Goal: Communication & Community: Answer question/provide support

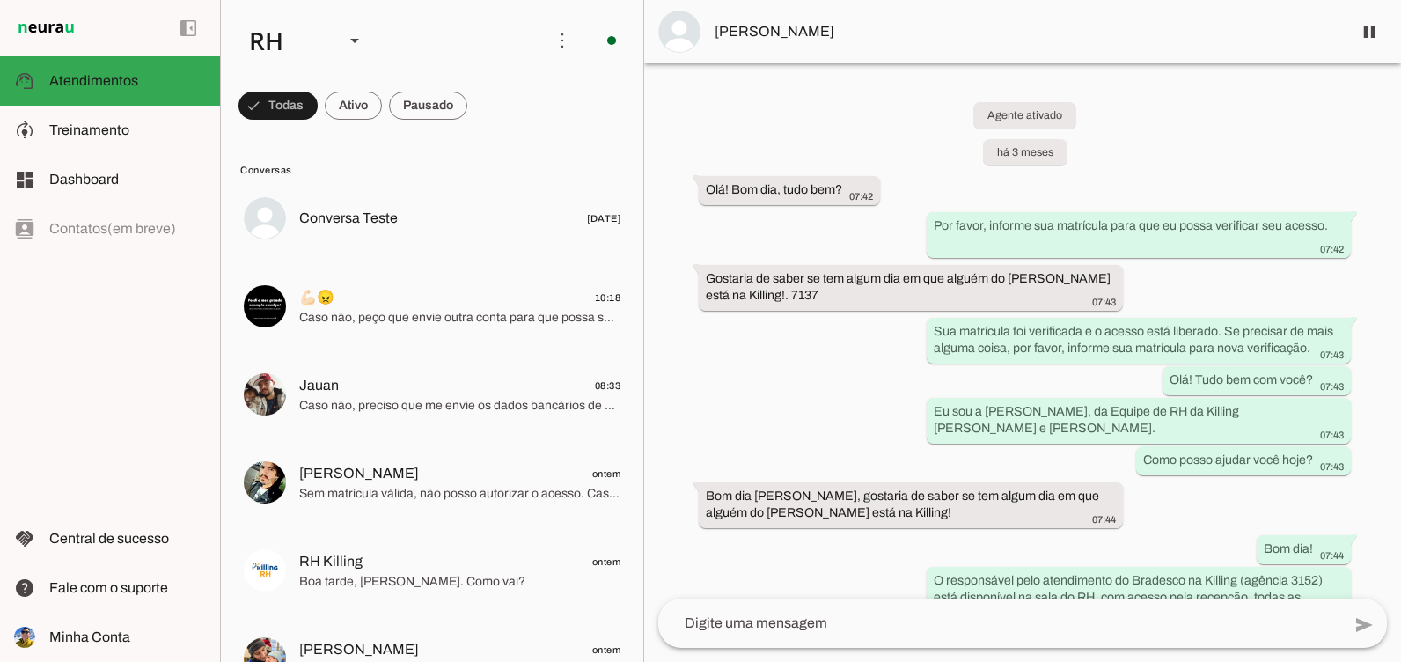
scroll to position [5076, 0]
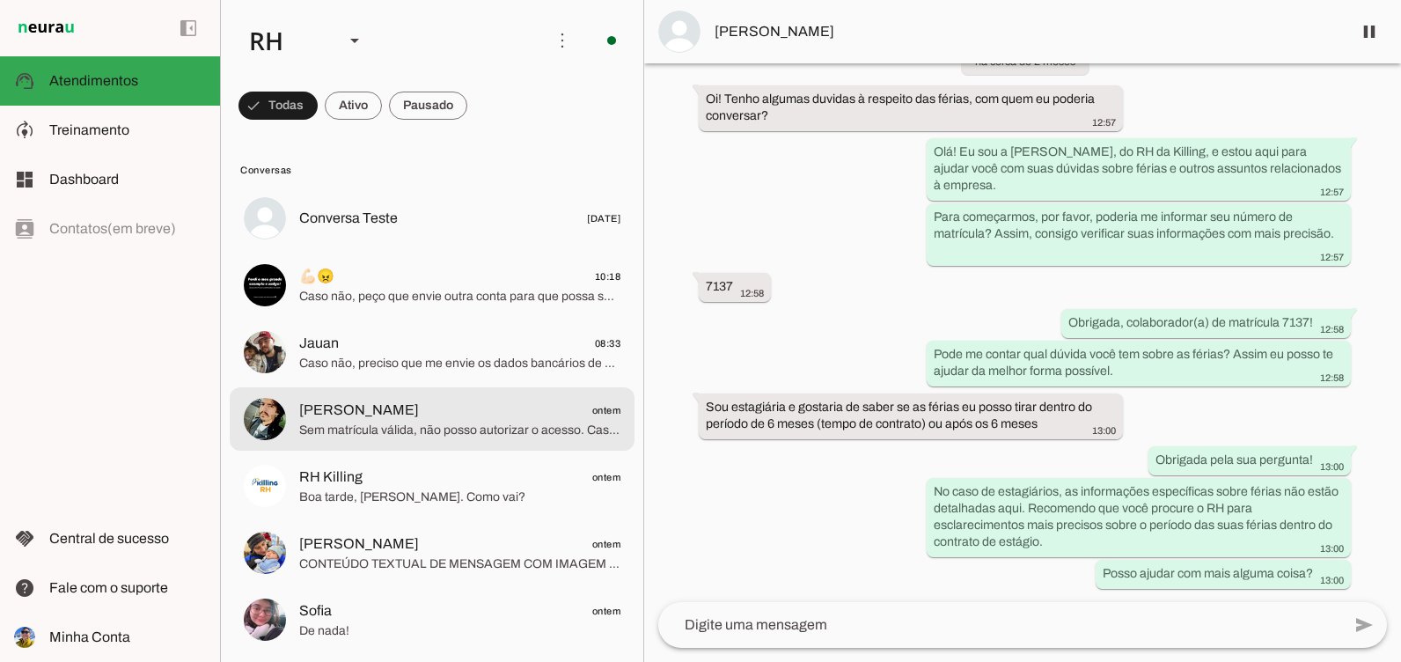
click at [462, 429] on span "Sem matrícula válida, não posso autorizar o acesso. Caso obtenha uma matrícula,…" at bounding box center [459, 431] width 321 height 18
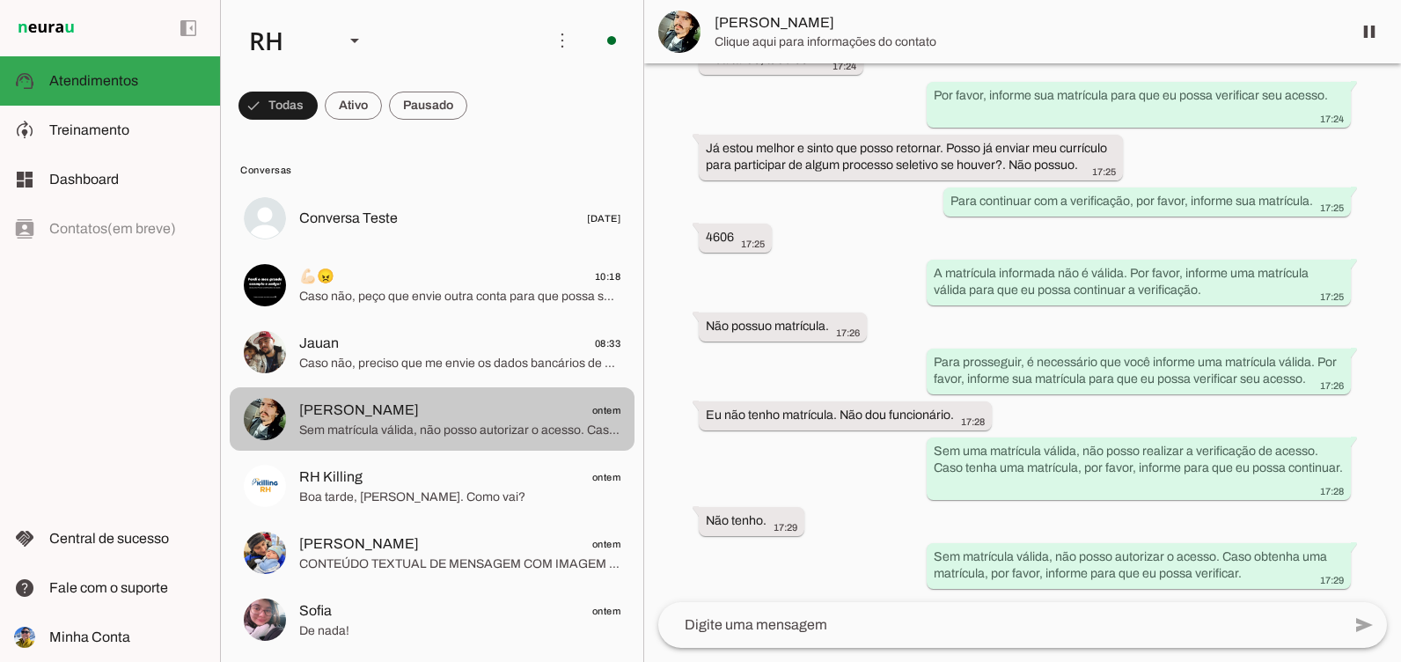
scroll to position [4365, 0]
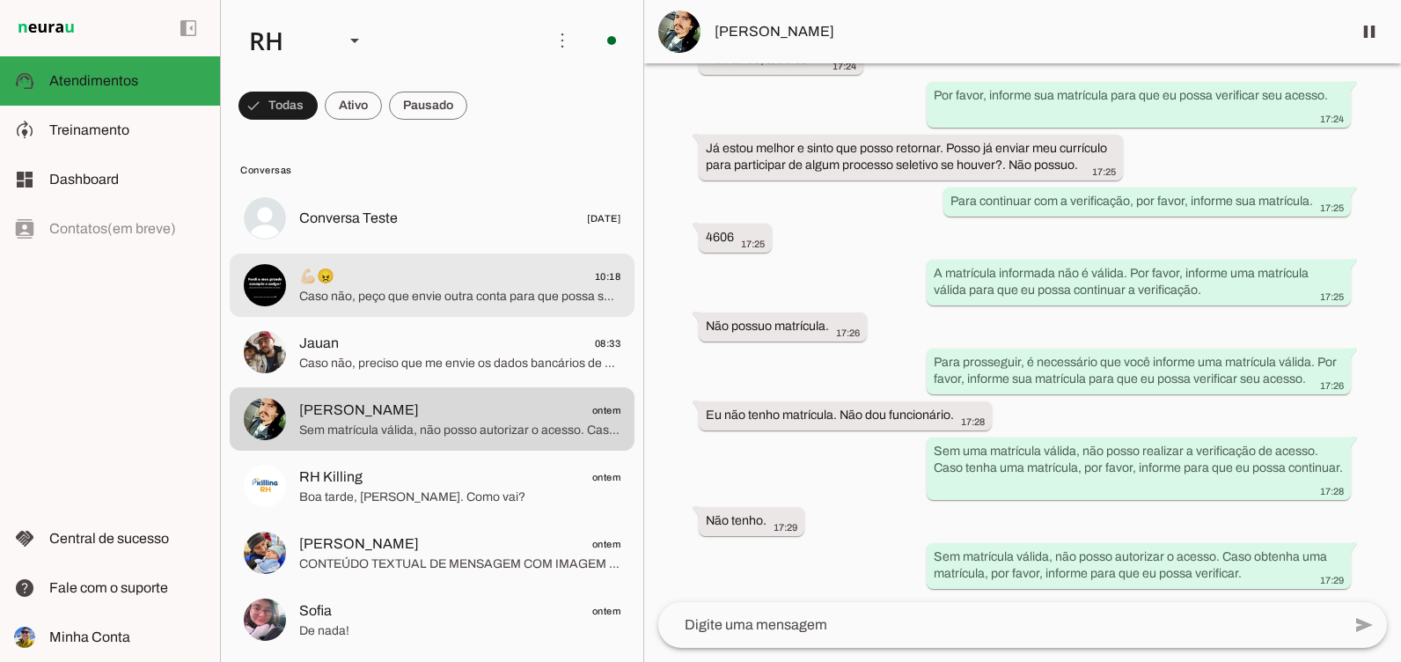
click at [517, 250] on md-item "💪🏻😠 10:18 Caso não, peço que envie outra conta para que possa ser feito depósito" at bounding box center [432, 218] width 405 height 63
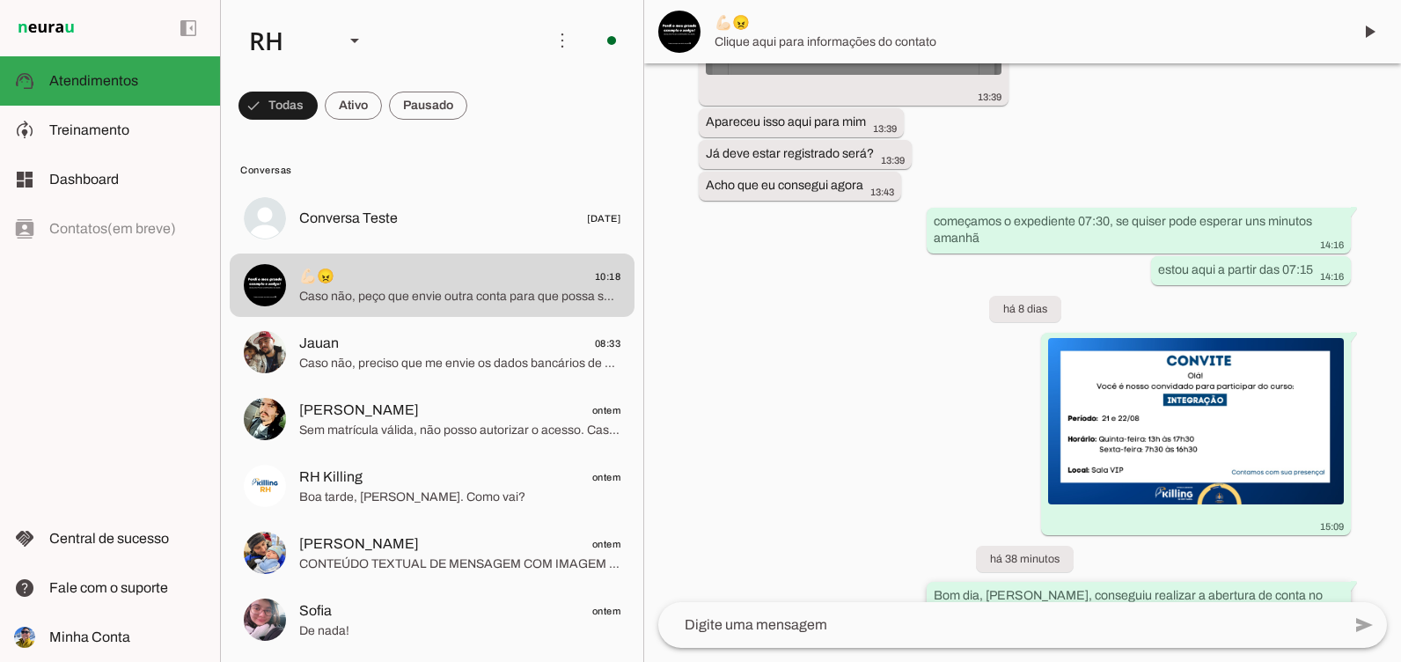
scroll to position [1798, 0]
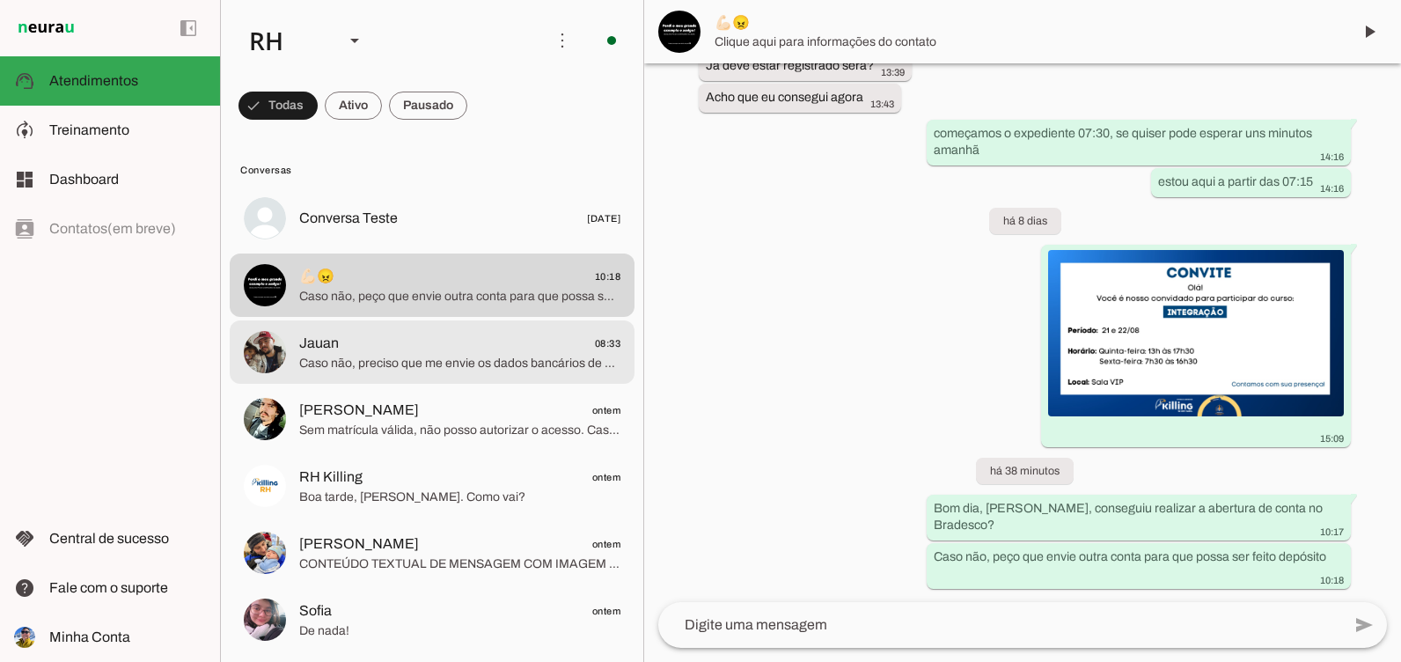
click at [378, 351] on span "Jauan 08:33" at bounding box center [459, 344] width 321 height 22
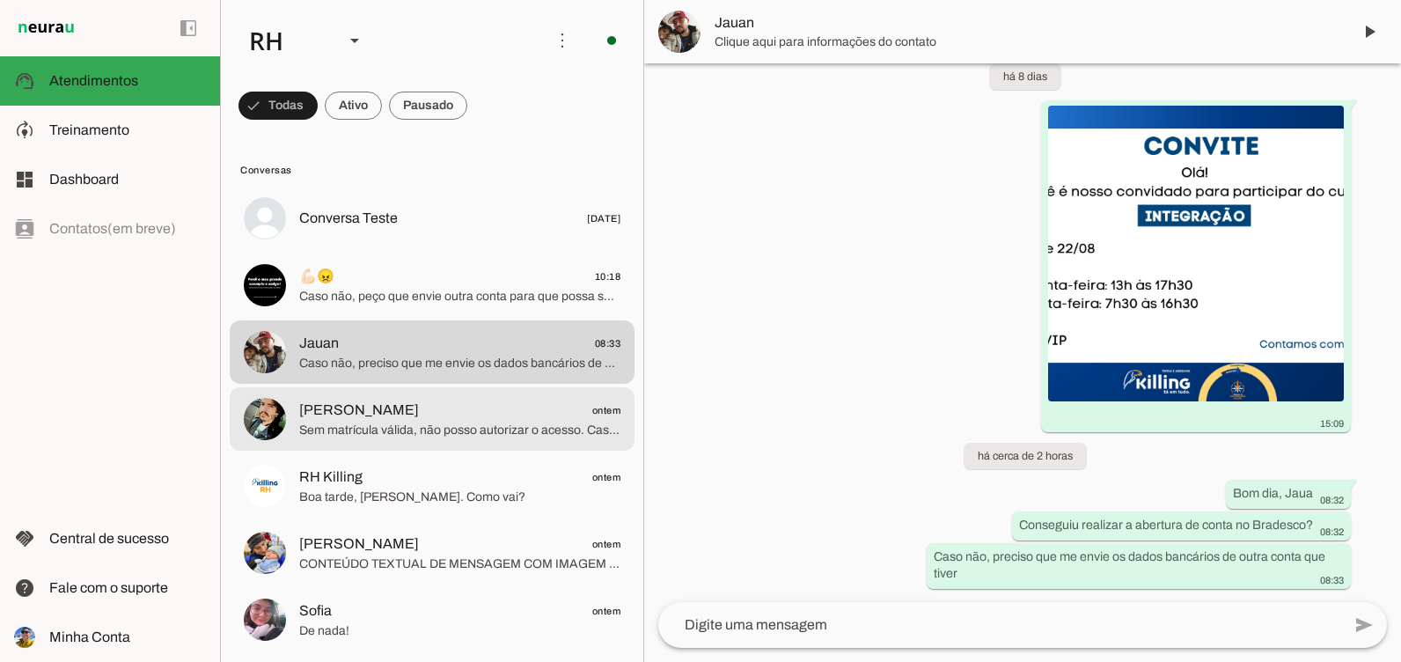
click at [473, 416] on span "[PERSON_NAME] ontem" at bounding box center [459, 411] width 321 height 22
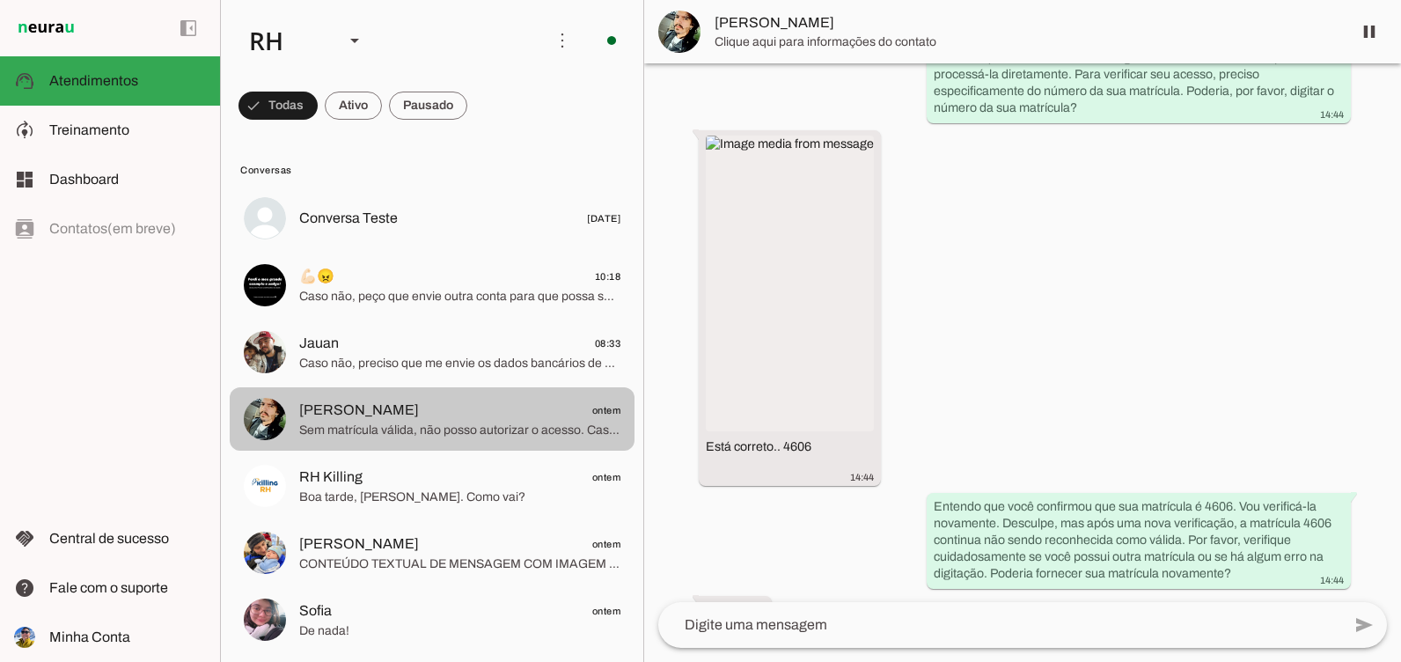
scroll to position [4365, 0]
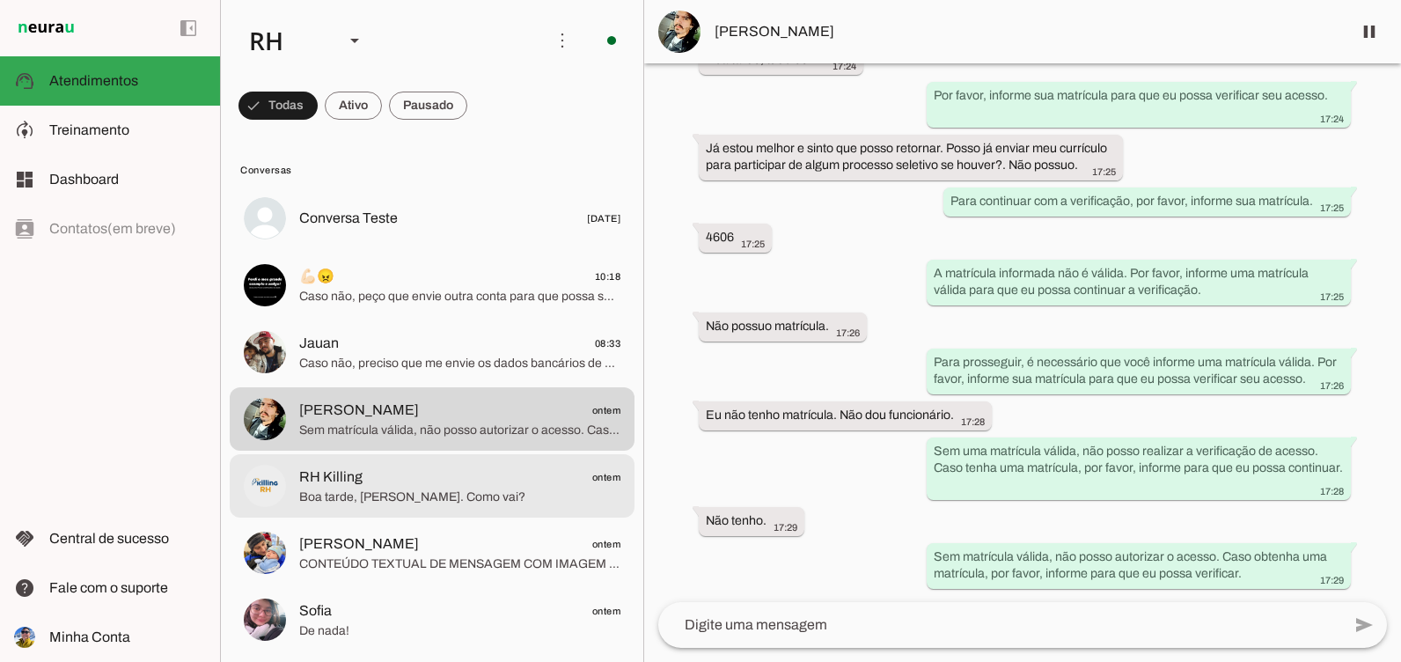
click at [429, 505] on span "Boa tarde, [PERSON_NAME]. Como vai?" at bounding box center [459, 497] width 321 height 18
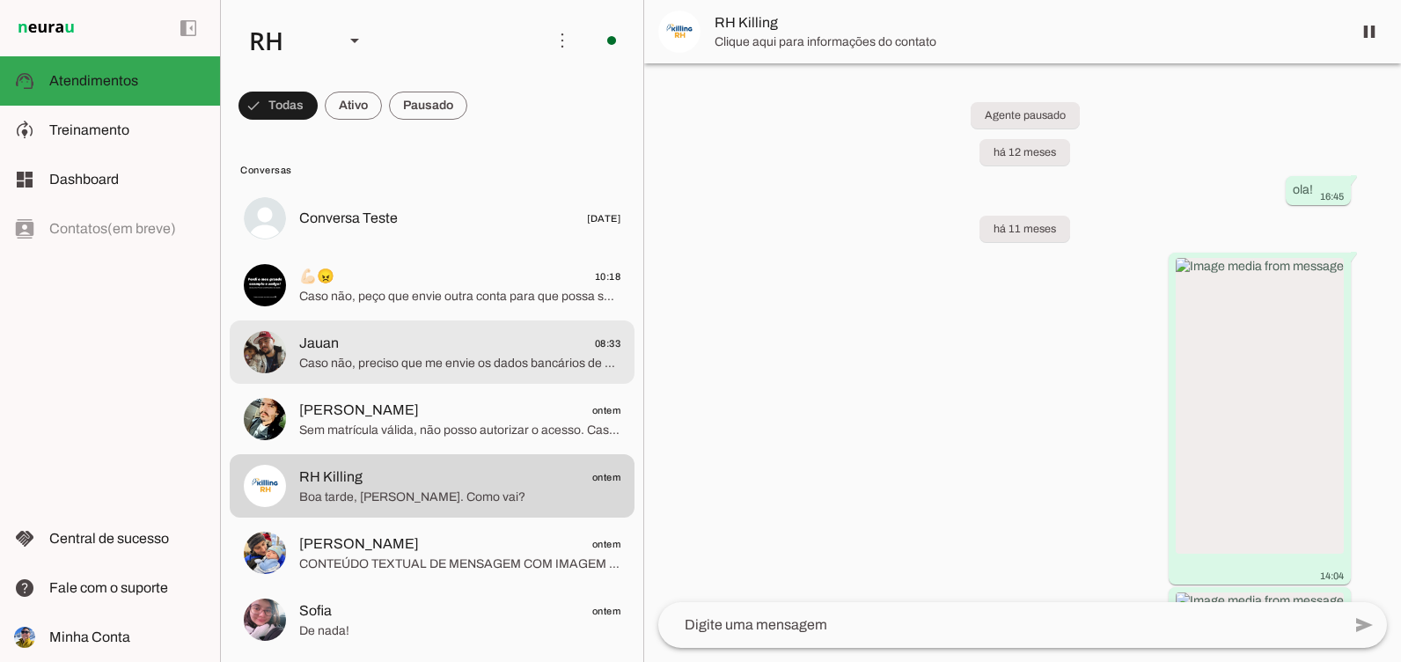
click at [422, 358] on span "Caso não, preciso que me envie os dados bancários de outra conta que tiver" at bounding box center [459, 364] width 321 height 18
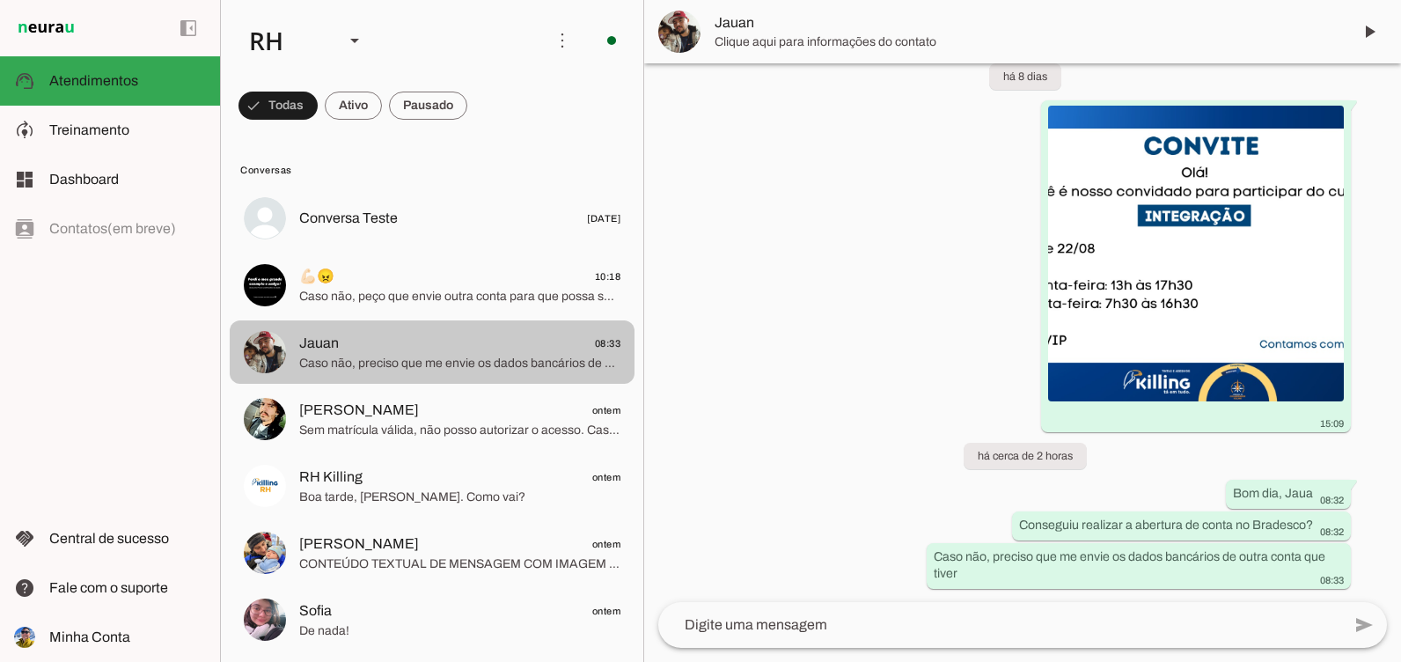
scroll to position [559, 0]
